Goal: Task Accomplishment & Management: Use online tool/utility

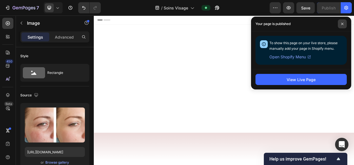
click at [342, 22] on span at bounding box center [342, 23] width 9 height 9
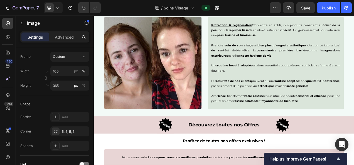
scroll to position [1144, 0]
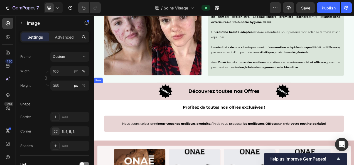
click at [221, 118] on div "Découvrez toutes nos Offres Text Block" at bounding box center [260, 113] width 111 height 22
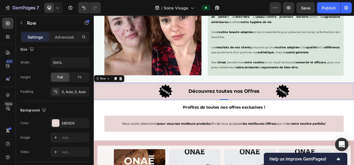
scroll to position [0, 0]
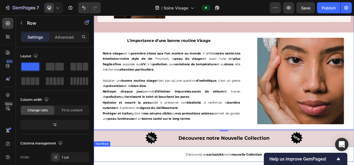
scroll to position [1558, 0]
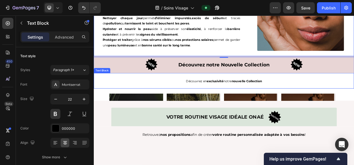
click at [191, 81] on p "Découvrez notre Nouvelle Collection" at bounding box center [261, 78] width 166 height 11
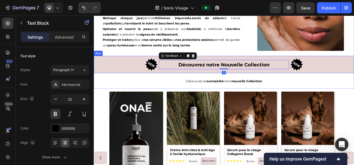
click at [184, 85] on div "Découvrez notre Nouvelle Collection Text Block 0" at bounding box center [260, 78] width 167 height 19
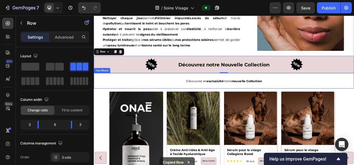
click at [185, 91] on div "Découvrez en exclusivité notre nouvelle Collection" at bounding box center [261, 99] width 334 height 19
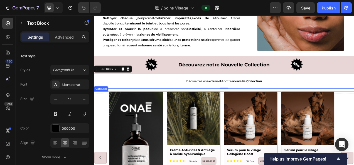
scroll to position [1593, 0]
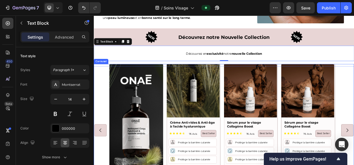
click at [185, 114] on div "Image Product Images Crème Anti-rides & Anti-âge à l'acide hyaluronique Product…" at bounding box center [261, 163] width 294 height 170
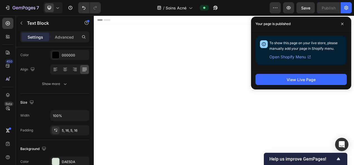
scroll to position [839, 0]
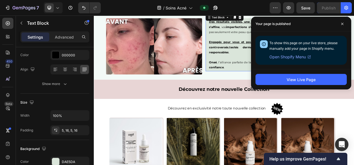
click at [286, 59] on span "Open Shopify Menu" at bounding box center [287, 57] width 36 height 7
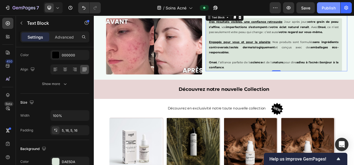
click at [328, 9] on div "Publish" at bounding box center [328, 8] width 14 height 6
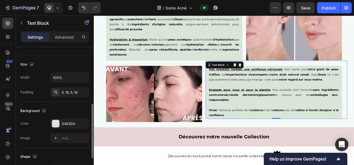
scroll to position [129, 0]
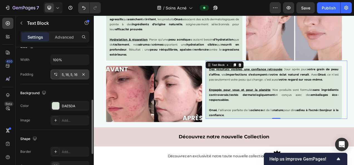
click at [68, 76] on div "5, 16, 5, 16" at bounding box center [70, 74] width 16 height 5
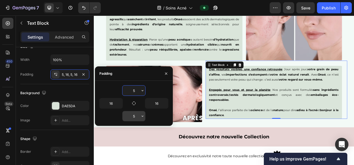
click at [135, 115] on input "5" at bounding box center [133, 116] width 23 height 10
type input "2"
click at [137, 93] on input "5" at bounding box center [133, 91] width 23 height 10
type input "2"
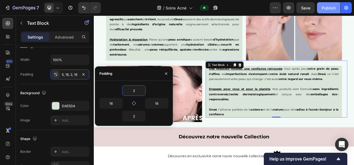
click at [328, 7] on div "Publish" at bounding box center [328, 8] width 14 height 6
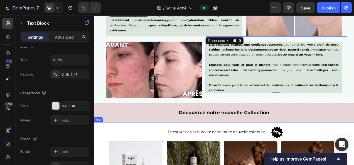
scroll to position [830, 0]
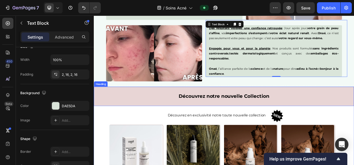
click at [156, 123] on h2 "Découvrez notre nouvelle Collection" at bounding box center [261, 119] width 334 height 25
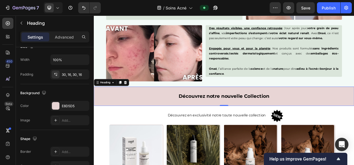
scroll to position [0, 0]
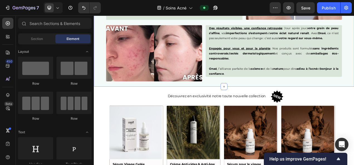
click at [281, 103] on div "Révélez la pureté de votre peau, naturellement. Text Block L’acné n’est pas qu’…" at bounding box center [261, 0] width 334 height 213
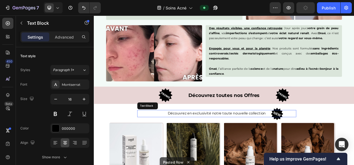
click at [180, 141] on p "Découvrez en exclusivité notre toute nouvelle collection" at bounding box center [251, 141] width 203 height 8
click at [190, 138] on p "Découvrez en exclusivité notre toute nouvelle collection" at bounding box center [251, 141] width 203 height 8
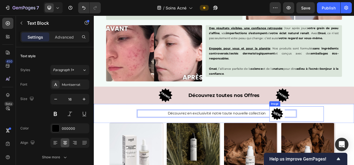
click at [353, 133] on div "Image" at bounding box center [354, 142] width 70 height 20
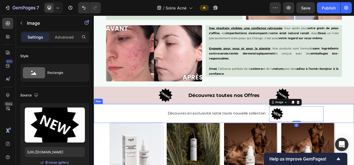
click at [98, 139] on div "Découvrez en exclusivité notre toute nouvelle collection Text Block Image 0 Row" at bounding box center [261, 141] width 334 height 24
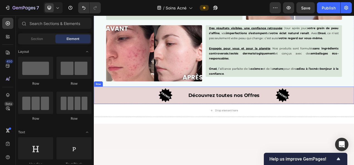
click at [217, 124] on div "Découvrez toutes nos Offres Text Block" at bounding box center [260, 118] width 111 height 22
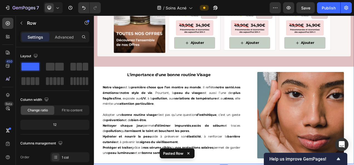
scroll to position [1192, 0]
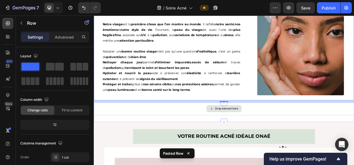
click at [206, 136] on div "Drop element here" at bounding box center [261, 135] width 334 height 17
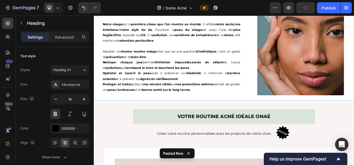
click at [232, 14] on h2 "L'importance d'une bonne routine Visage" at bounding box center [190, 11] width 192 height 8
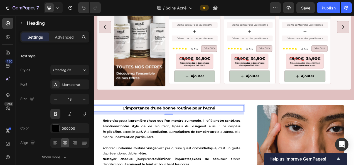
scroll to position [1254, 0]
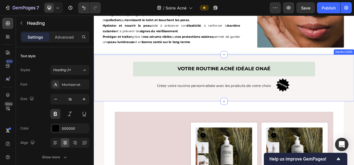
click at [132, 67] on div "Votre routine ACNé idéale Onaé Heading Créez votre routine personnalisée avec l…" at bounding box center [261, 96] width 334 height 60
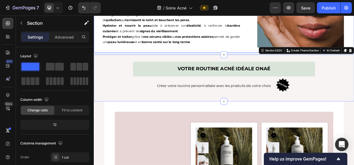
click at [220, 60] on div "L'importance d'une bonne routine pour l'Acné Heading Notre visage est la premiè…" at bounding box center [190, 1] width 192 height 125
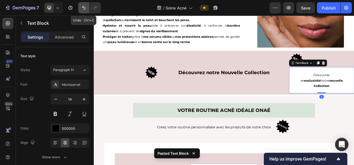
click at [84, 7] on icon "Undo/Redo" at bounding box center [84, 8] width 6 height 6
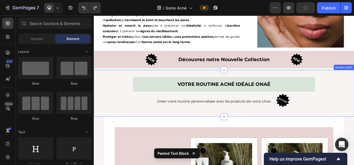
click at [146, 87] on div "Votre routine ACNé idéale Onaé Heading Créez votre routine personnalisée avec l…" at bounding box center [261, 115] width 334 height 60
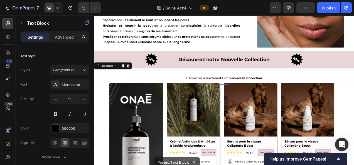
click at [197, 86] on div "Découvrez en exclusivité notre nouvelle Collection" at bounding box center [261, 94] width 334 height 19
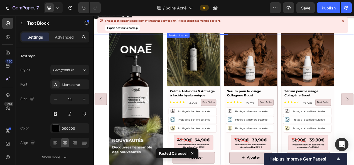
scroll to position [1231, 0]
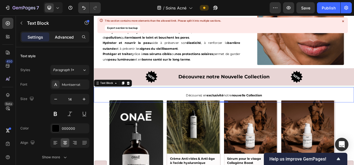
click at [61, 33] on div "Advanced" at bounding box center [64, 37] width 28 height 9
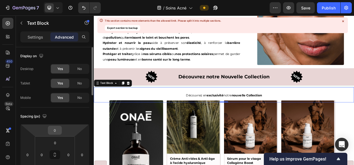
click at [58, 130] on input "0" at bounding box center [54, 130] width 11 height 8
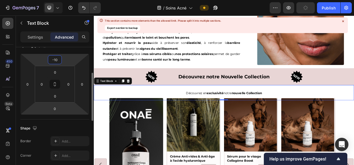
scroll to position [71, 0]
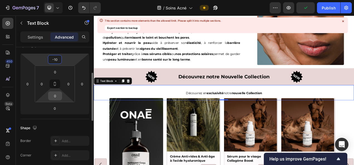
type input "-10"
click at [57, 97] on input "0" at bounding box center [54, 96] width 11 height 8
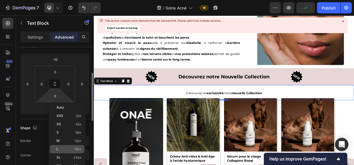
click at [76, 151] on span "16px" at bounding box center [77, 149] width 7 height 4
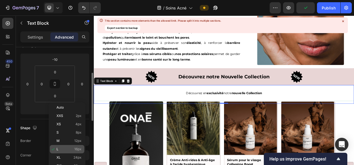
type input "16"
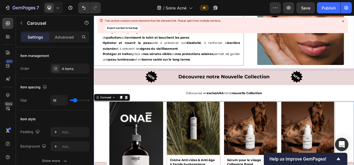
scroll to position [0, 0]
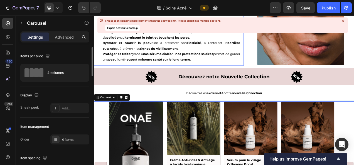
click at [200, 66] on p "Protéger et traiter grâce à nos sérums ciblés ou nos protections solaires perme…" at bounding box center [193, 68] width 177 height 14
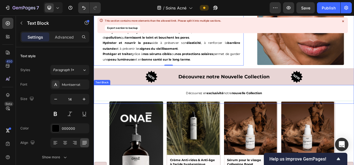
scroll to position [1304, 0]
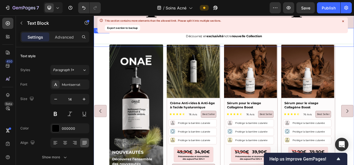
click at [183, 40] on p "Découvrez en exclusivité notre nouvelle Collection" at bounding box center [260, 42] width 325 height 7
drag, startPoint x: 259, startPoint y: 52, endPoint x: 142, endPoint y: 86, distance: 121.2
click at [261, 41] on div "Découvrez en exclusivité notre nouvelle Collection Text Block 0" at bounding box center [261, 44] width 334 height 24
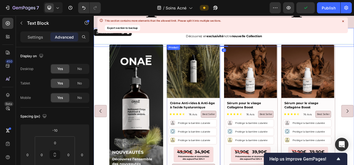
click at [186, 66] on div "Image Product Images Crème Anti-rides & Anti-âge à l'acide hyaluronique Product…" at bounding box center [261, 138] width 294 height 170
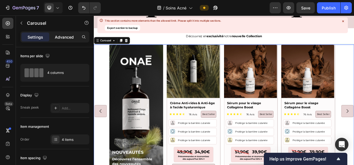
click at [62, 33] on div "Advanced" at bounding box center [64, 37] width 28 height 9
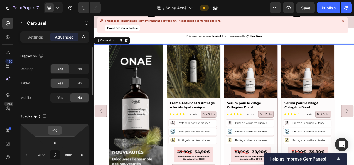
click at [55, 132] on input "-10" at bounding box center [54, 130] width 11 height 8
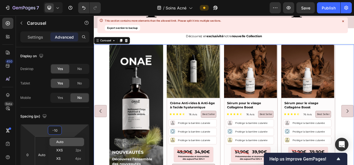
click at [59, 138] on div "Auto" at bounding box center [66, 142] width 34 height 8
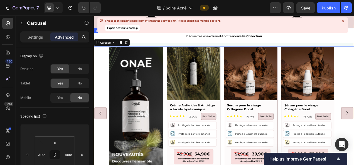
click at [188, 43] on div "Découvrez en exclusivité notre nouvelle Collection" at bounding box center [261, 41] width 334 height 19
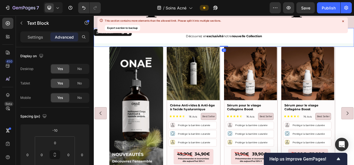
scroll to position [1273, 0]
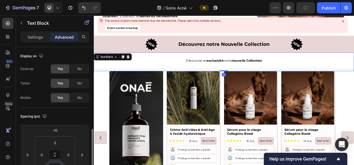
click at [56, 163] on input "16" at bounding box center [54, 167] width 11 height 8
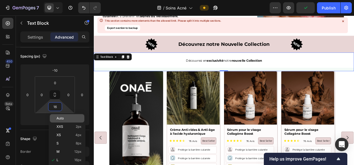
click at [62, 117] on span "Auto" at bounding box center [59, 119] width 7 height 4
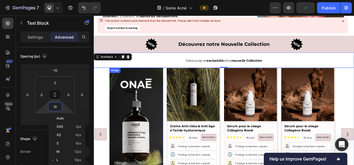
type input "Auto"
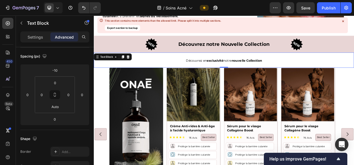
click at [229, 71] on p "Découvrez en exclusivité notre nouvelle Collection" at bounding box center [260, 73] width 325 height 7
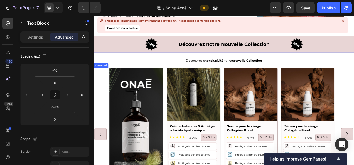
click at [185, 85] on div "Image Product Images Crème Anti-rides & Anti-âge à l'acide hyaluronique Product…" at bounding box center [261, 168] width 294 height 170
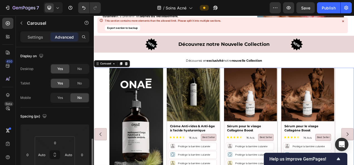
scroll to position [68, 0]
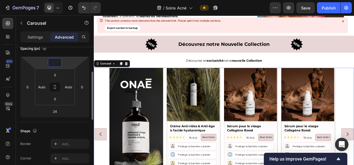
click at [55, 62] on input "number" at bounding box center [54, 62] width 11 height 8
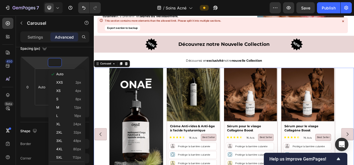
click at [44, 0] on html "7 Version history / Soins Acné Preview Save Publish 450 Beta Sections(18) Eleme…" at bounding box center [177, 0] width 354 height 0
click at [46, 0] on html "7 Version history / Soins Acné Preview Save Publish 450 Beta Sections(18) Eleme…" at bounding box center [177, 0] width 354 height 0
type input "0"
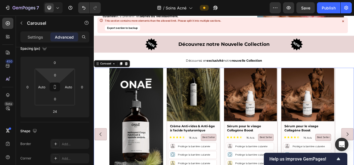
click at [75, 55] on div "Spacing (px) 0 0 24 0 0 Auto 0 Auto" at bounding box center [54, 81] width 69 height 83
click at [55, 0] on div "7 Version history / Soins Acné Preview Publish 450 Beta Sections(18) Elements(8…" at bounding box center [177, 0] width 354 height 0
click at [55, 75] on input "0" at bounding box center [54, 75] width 11 height 8
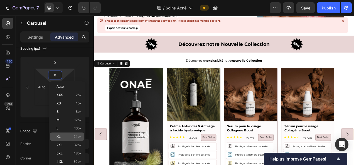
click at [75, 136] on span "24px" at bounding box center [77, 137] width 8 height 4
type input "24"
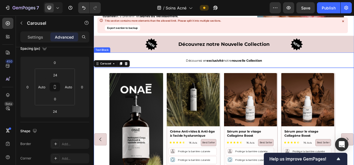
click at [239, 71] on strong "exclusivité" at bounding box center [249, 73] width 21 height 5
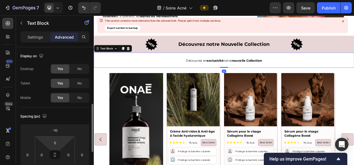
scroll to position [42, 0]
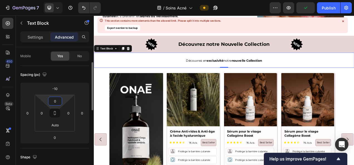
click at [56, 102] on input "0" at bounding box center [54, 101] width 11 height 8
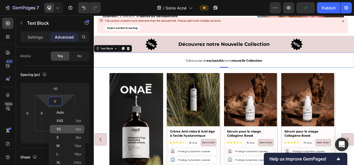
click at [76, 130] on span "4px" at bounding box center [78, 129] width 6 height 4
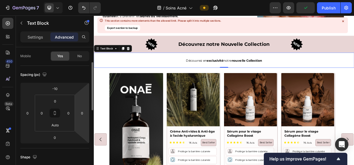
type input "4"
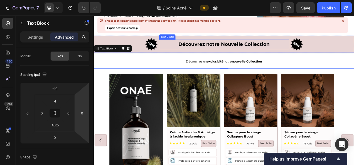
click at [188, 47] on p "Découvrez notre Nouvelle Collection" at bounding box center [261, 52] width 166 height 11
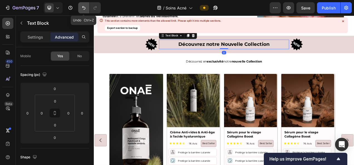
click at [82, 8] on icon "Undo/Redo" at bounding box center [84, 8] width 6 height 6
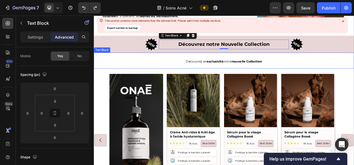
click at [189, 71] on p "Découvrez en exclusivité notre nouvelle Collection" at bounding box center [260, 74] width 325 height 7
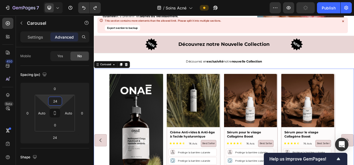
click at [52, 103] on input "24" at bounding box center [54, 101] width 11 height 8
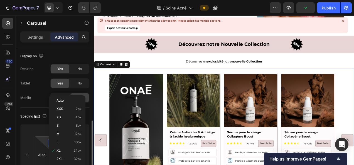
scroll to position [54, 0]
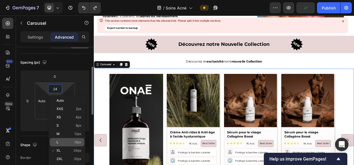
click at [80, 142] on span "16px" at bounding box center [77, 142] width 7 height 4
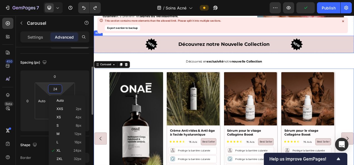
click at [234, 43] on div "Découvrez notre Nouvelle Collection Text Block" at bounding box center [260, 52] width 167 height 19
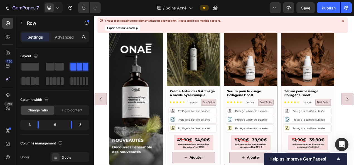
scroll to position [1439, 0]
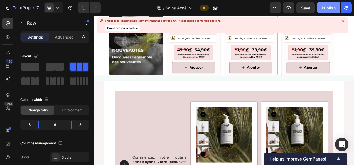
click at [326, 5] on div "Publish" at bounding box center [328, 8] width 14 height 6
